Goal: Task Accomplishment & Management: Complete application form

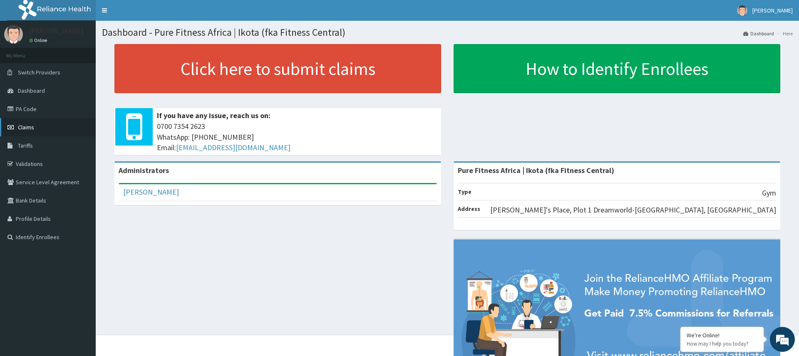
click at [29, 129] on span "Claims" at bounding box center [26, 127] width 16 height 7
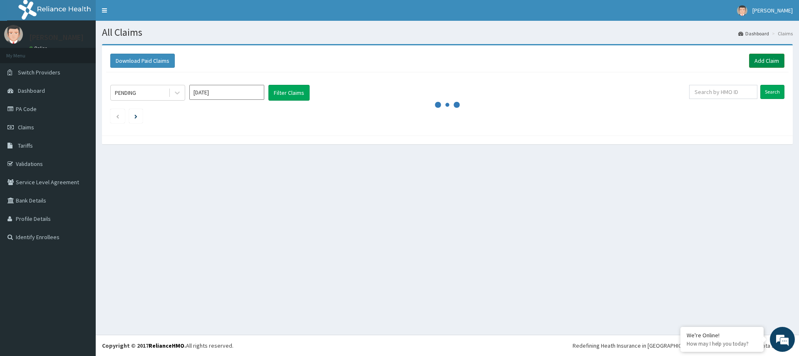
click at [763, 60] on link "Add Claim" at bounding box center [766, 61] width 35 height 14
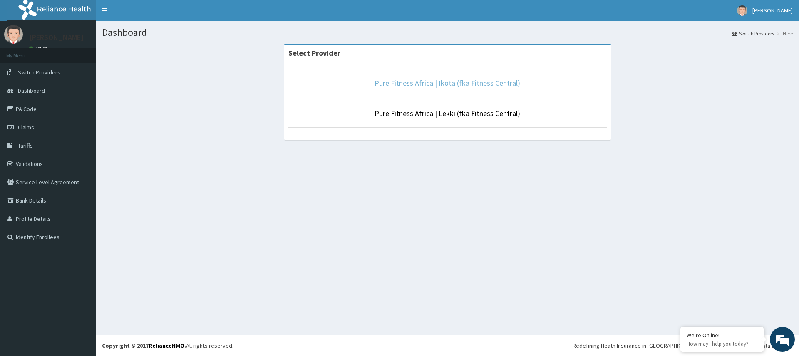
click at [415, 83] on link "Pure Fitness Africa | Ikota (fka Fitness Central)" at bounding box center [448, 83] width 146 height 10
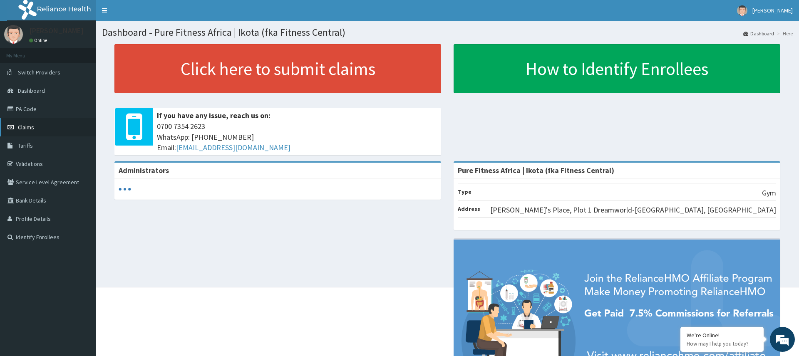
click at [26, 129] on span "Claims" at bounding box center [26, 127] width 16 height 7
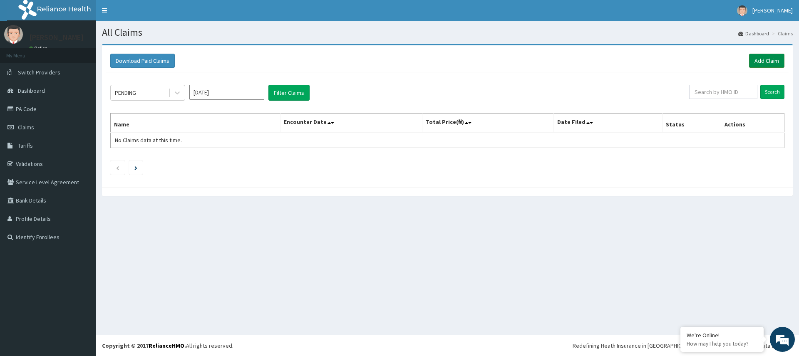
click at [763, 60] on link "Add Claim" at bounding box center [766, 61] width 35 height 14
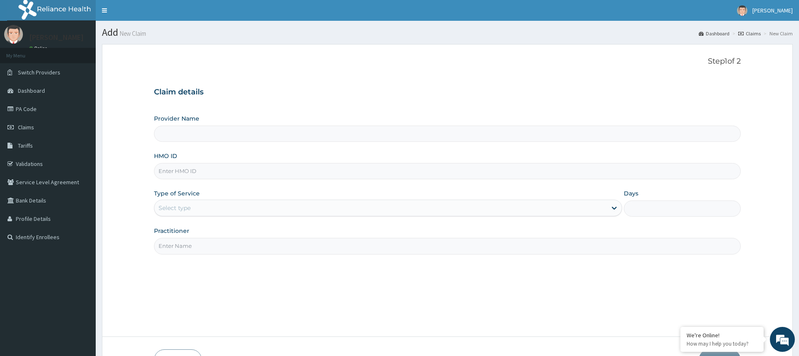
click at [174, 173] on input "HMO ID" at bounding box center [447, 171] width 587 height 16
type input "Pure Fitness Africa | Ikota (fka Fitness Central)"
type input "1"
type input "MRL/10028/A"
click at [198, 245] on input "Practitioner" at bounding box center [447, 246] width 587 height 16
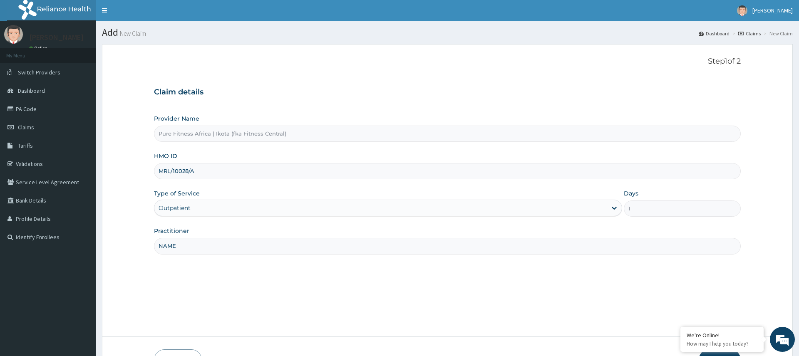
scroll to position [55, 0]
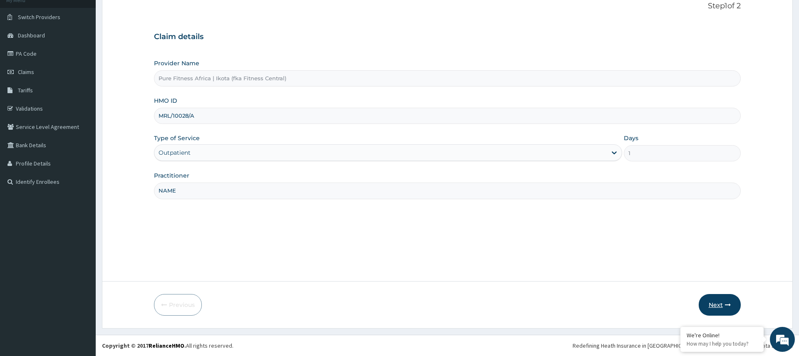
type input "NAME"
click at [708, 303] on button "Next" at bounding box center [720, 305] width 42 height 22
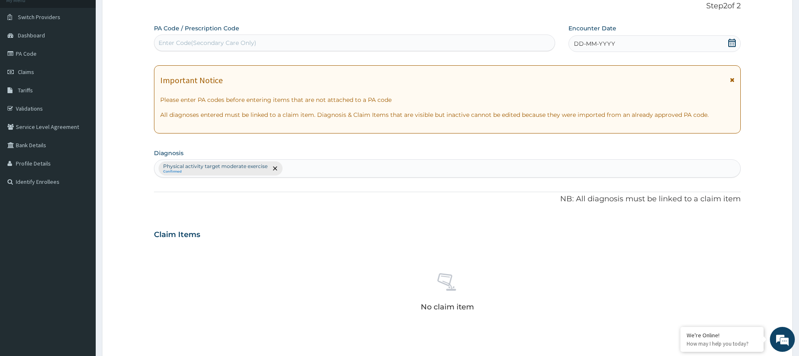
click at [585, 41] on span "DD-MM-YYYY" at bounding box center [594, 44] width 41 height 8
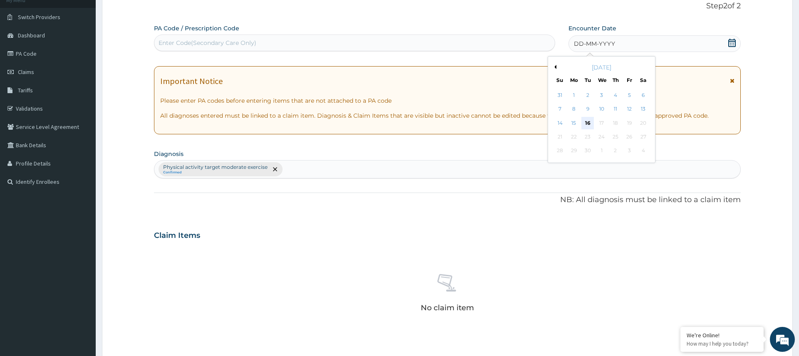
click at [590, 124] on div "16" at bounding box center [588, 123] width 12 height 12
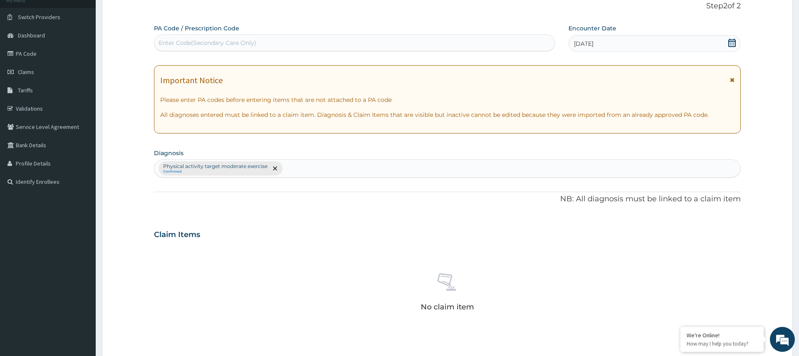
scroll to position [236, 0]
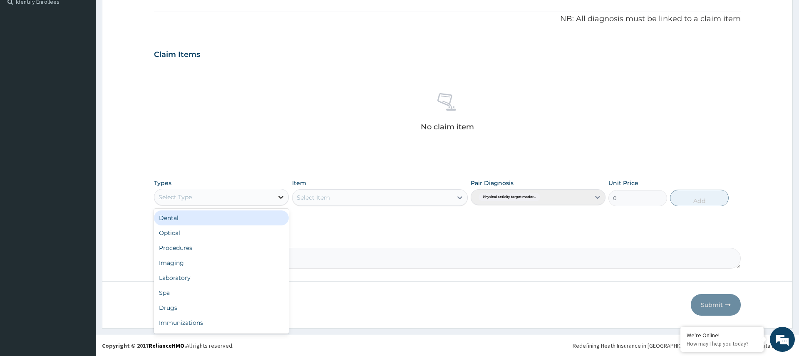
click at [284, 196] on icon at bounding box center [281, 197] width 8 height 8
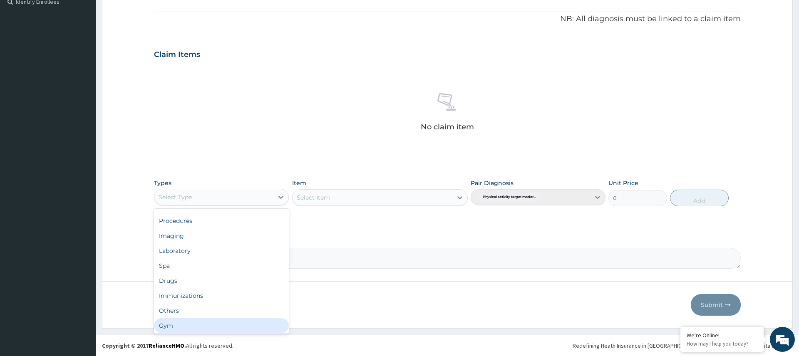
scroll to position [27, 0]
click at [212, 328] on div "Gym" at bounding box center [221, 325] width 135 height 15
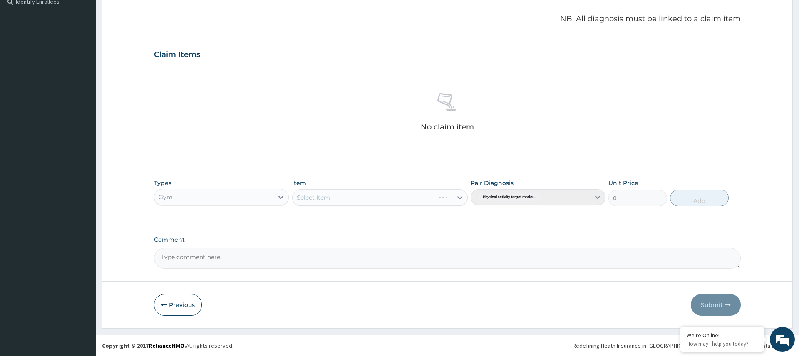
click at [386, 204] on div "Select Item" at bounding box center [380, 197] width 176 height 17
click at [390, 200] on div "Select Item" at bounding box center [380, 197] width 176 height 17
click at [429, 200] on div "Select Item" at bounding box center [373, 197] width 160 height 13
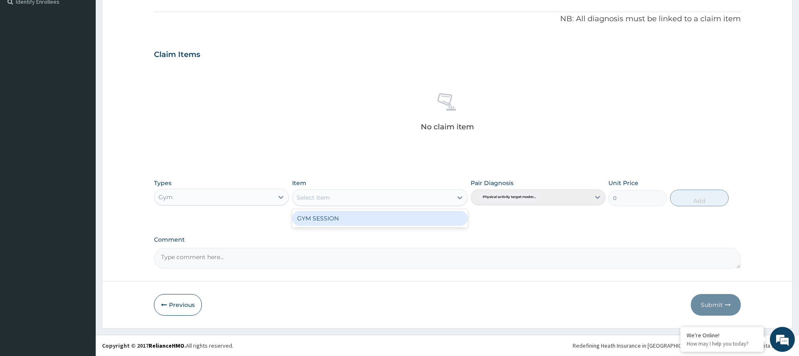
click at [402, 219] on div "GYM SESSION" at bounding box center [380, 218] width 176 height 15
type input "3000"
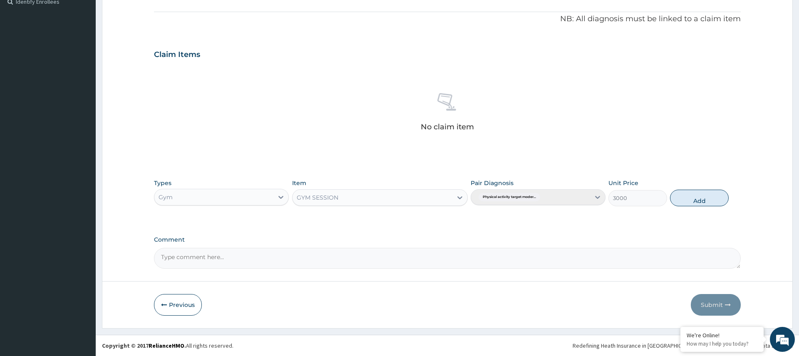
scroll to position [0, 0]
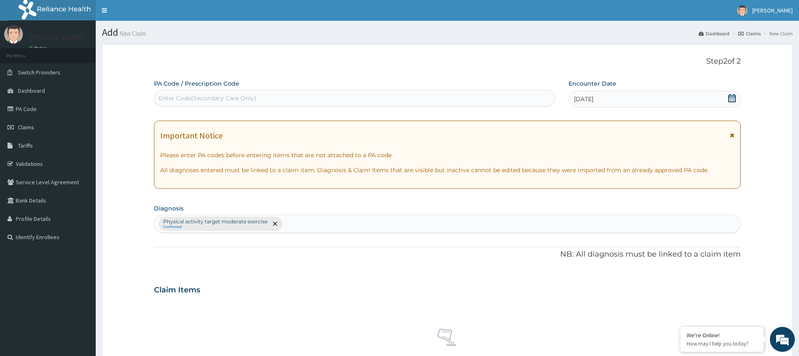
click at [328, 95] on div "Enter Code(Secondary Care Only)" at bounding box center [354, 98] width 400 height 13
type input "PA/638A3D"
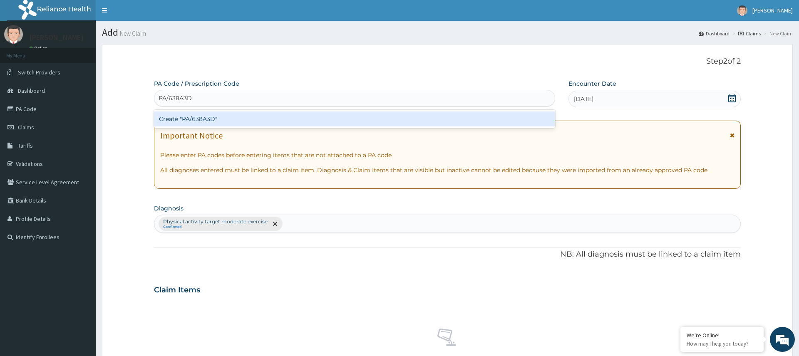
click at [196, 120] on div "Create "PA/638A3D"" at bounding box center [354, 119] width 401 height 15
